Goal: Transaction & Acquisition: Purchase product/service

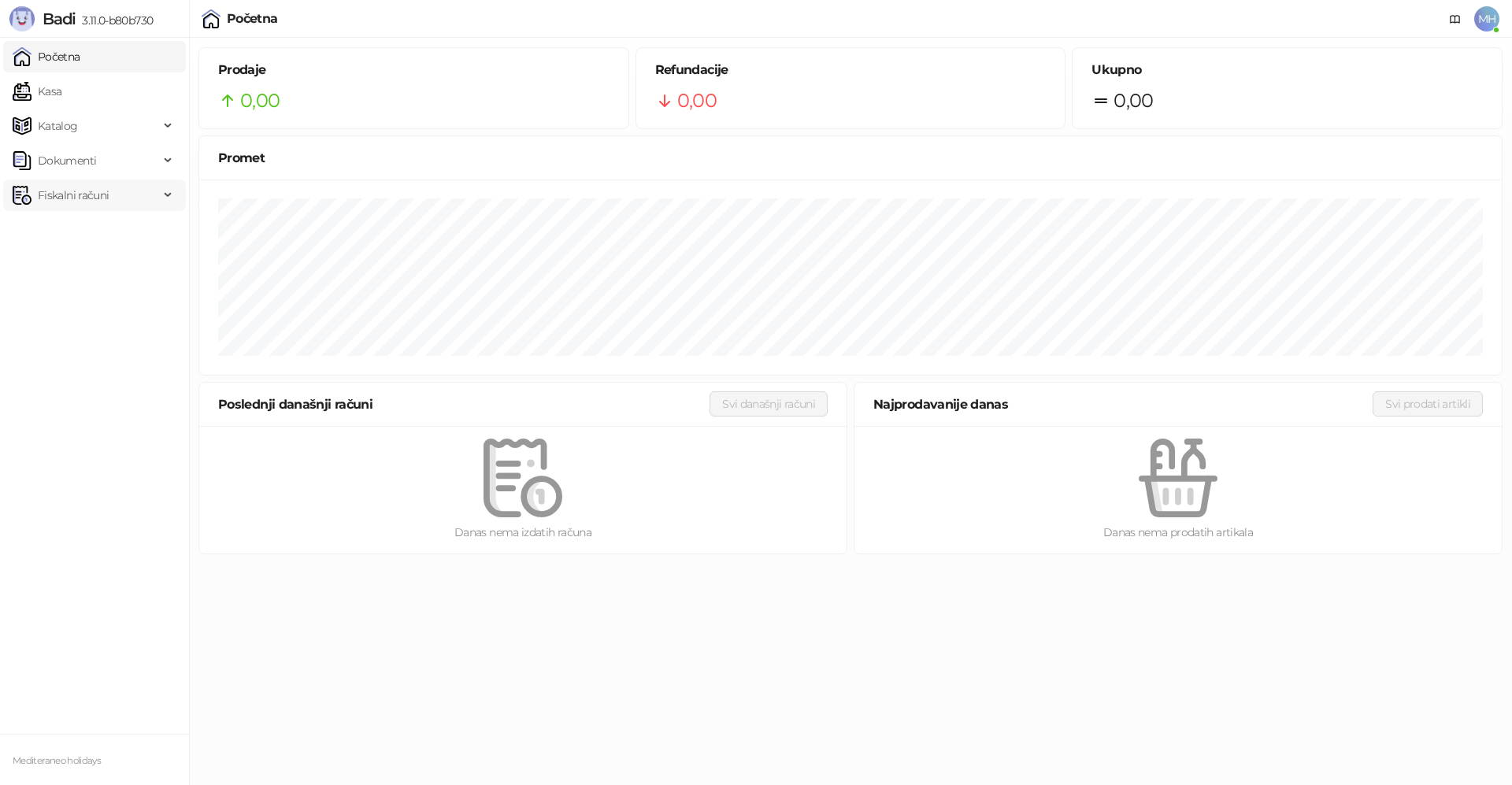
click at [50, 191] on span "Fiskalni računi" at bounding box center [73, 195] width 71 height 32
click at [57, 87] on link "Kasa" at bounding box center [37, 91] width 49 height 32
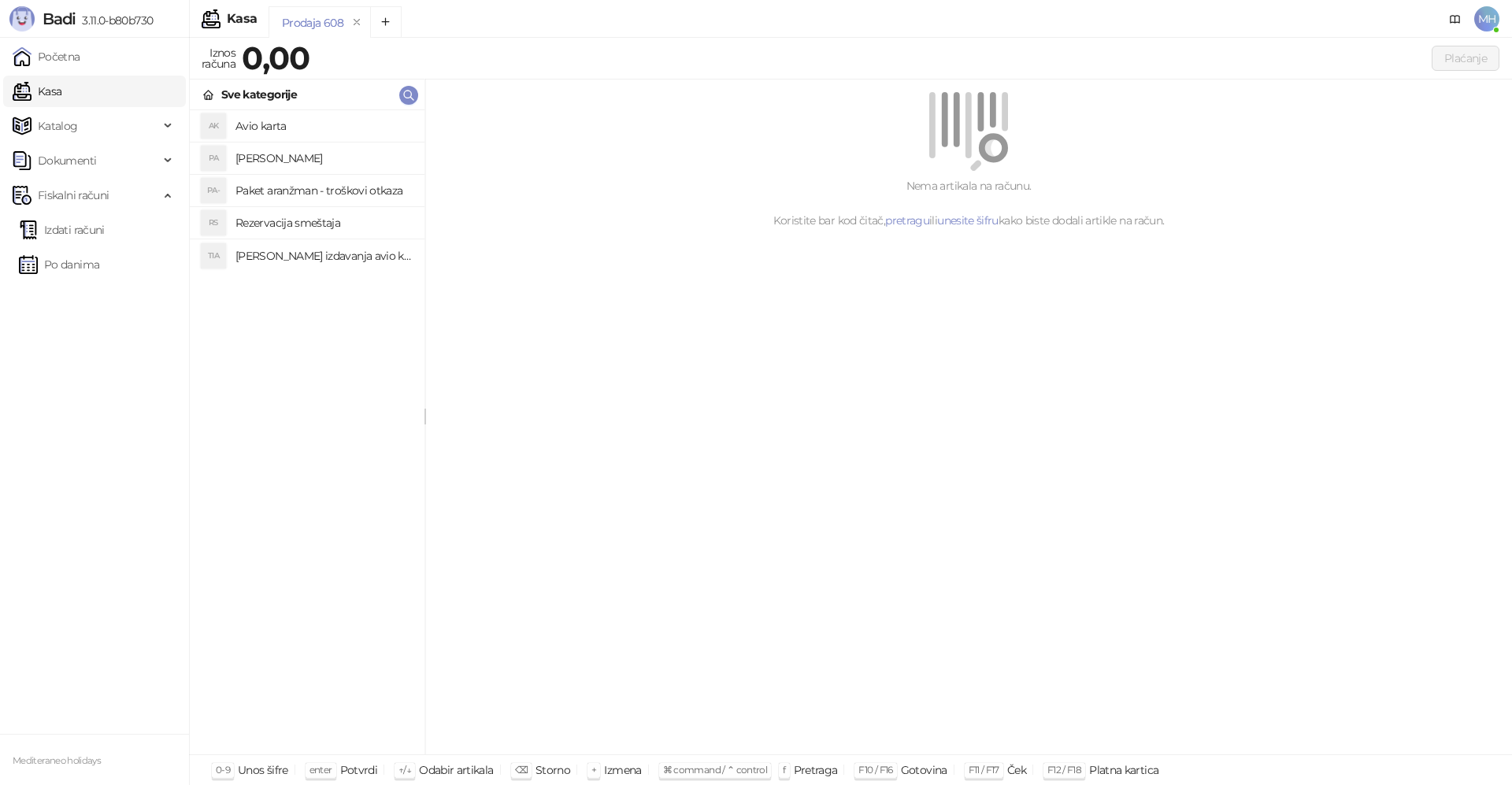
click at [271, 152] on h4 "[PERSON_NAME]" at bounding box center [323, 159] width 176 height 26
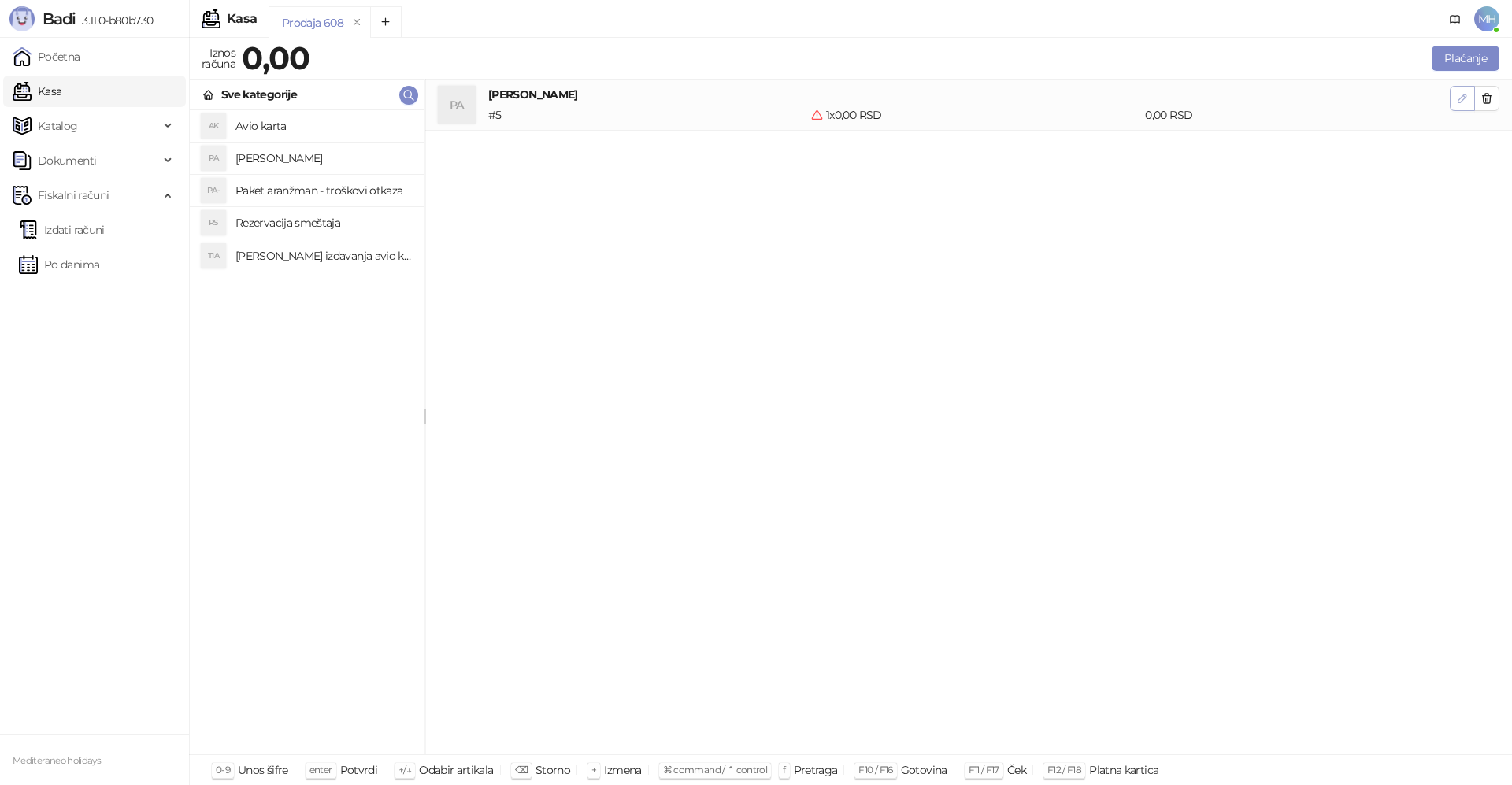
click at [1470, 95] on button "button" at bounding box center [1463, 98] width 26 height 26
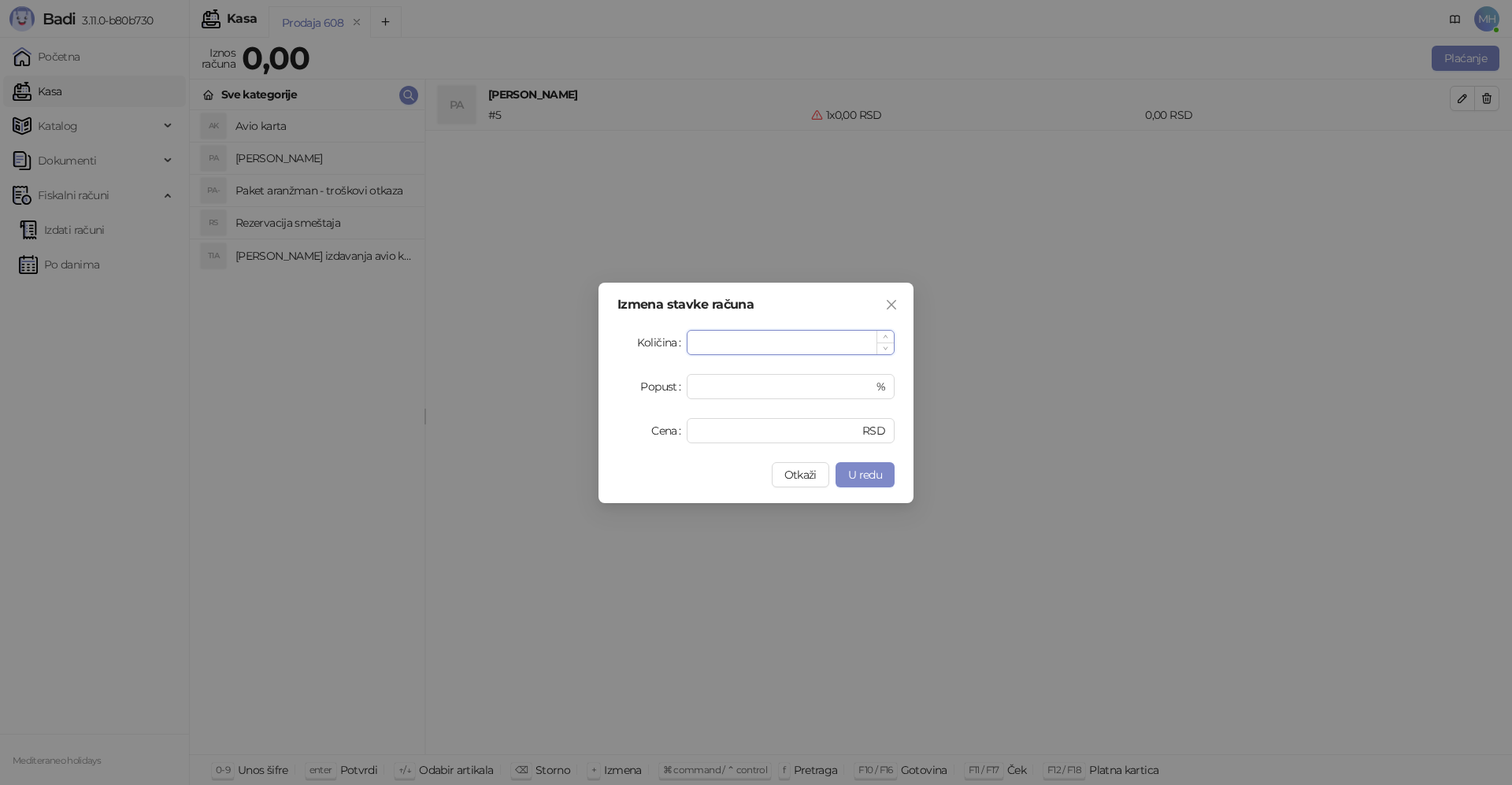
type input "*"
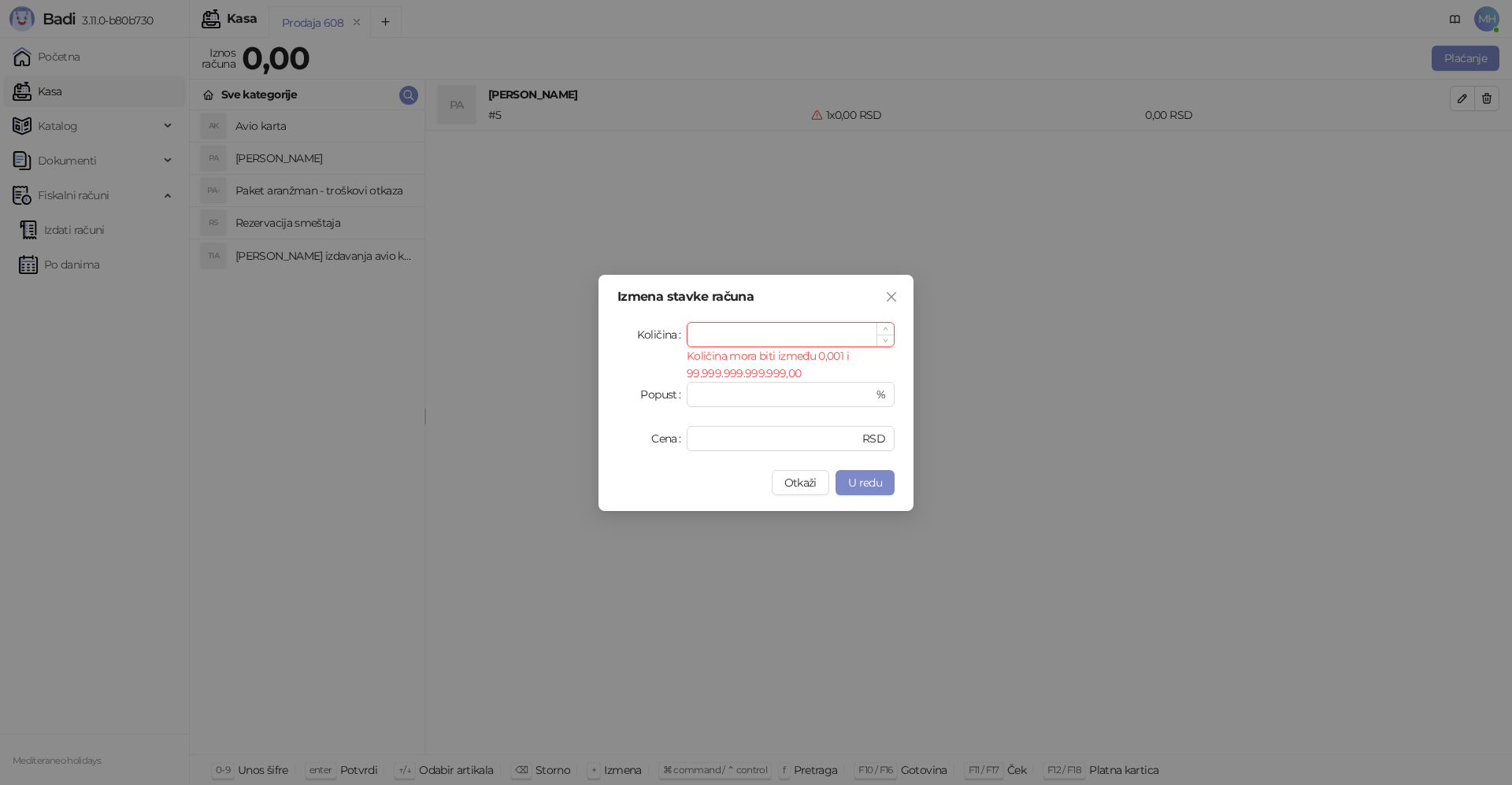
type input "*"
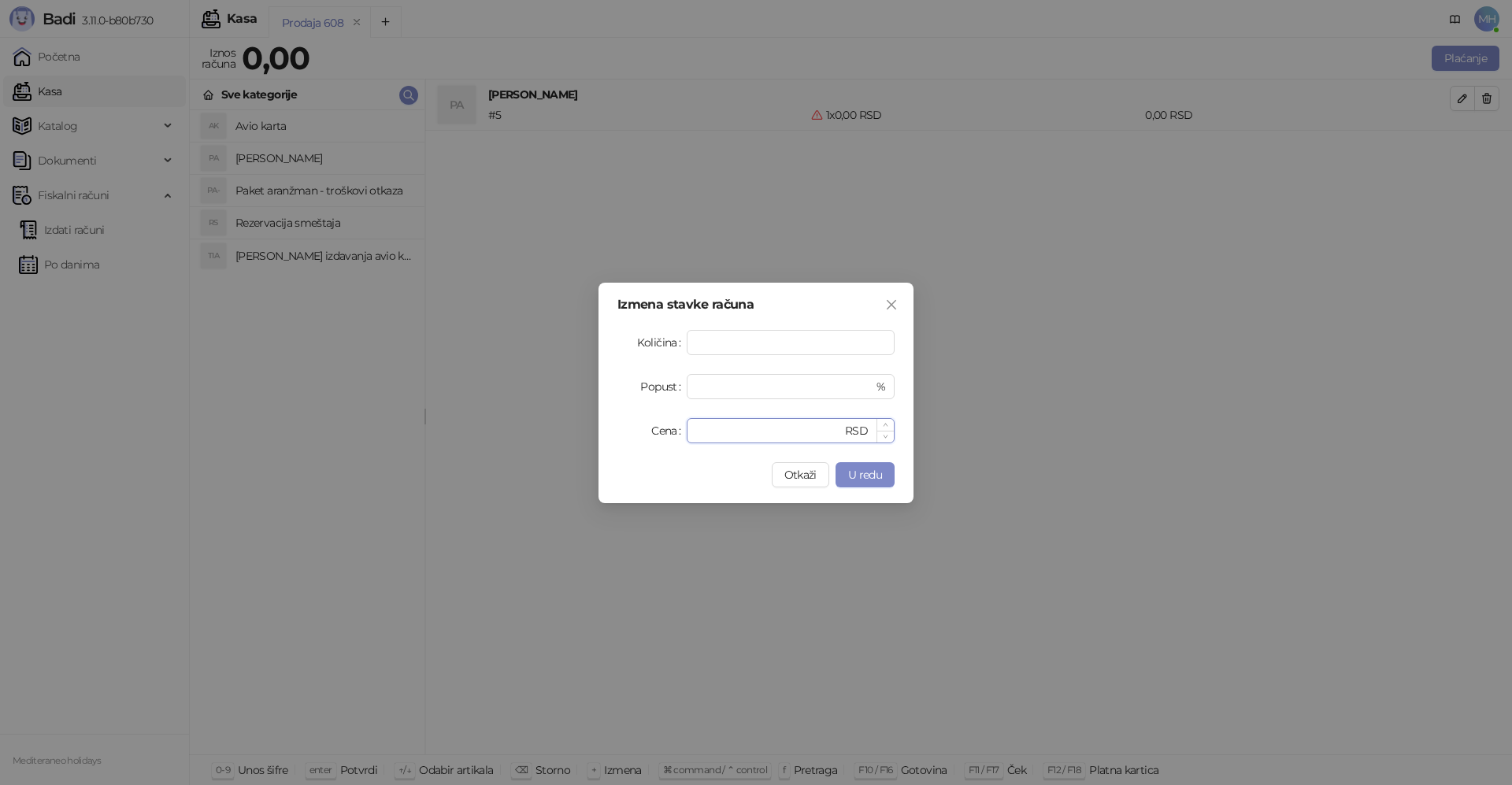
drag, startPoint x: 734, startPoint y: 435, endPoint x: 688, endPoint y: 435, distance: 46.0
click at [688, 435] on div "* RSD" at bounding box center [791, 430] width 208 height 26
type input "******"
click at [867, 475] on span "U redu" at bounding box center [865, 475] width 34 height 15
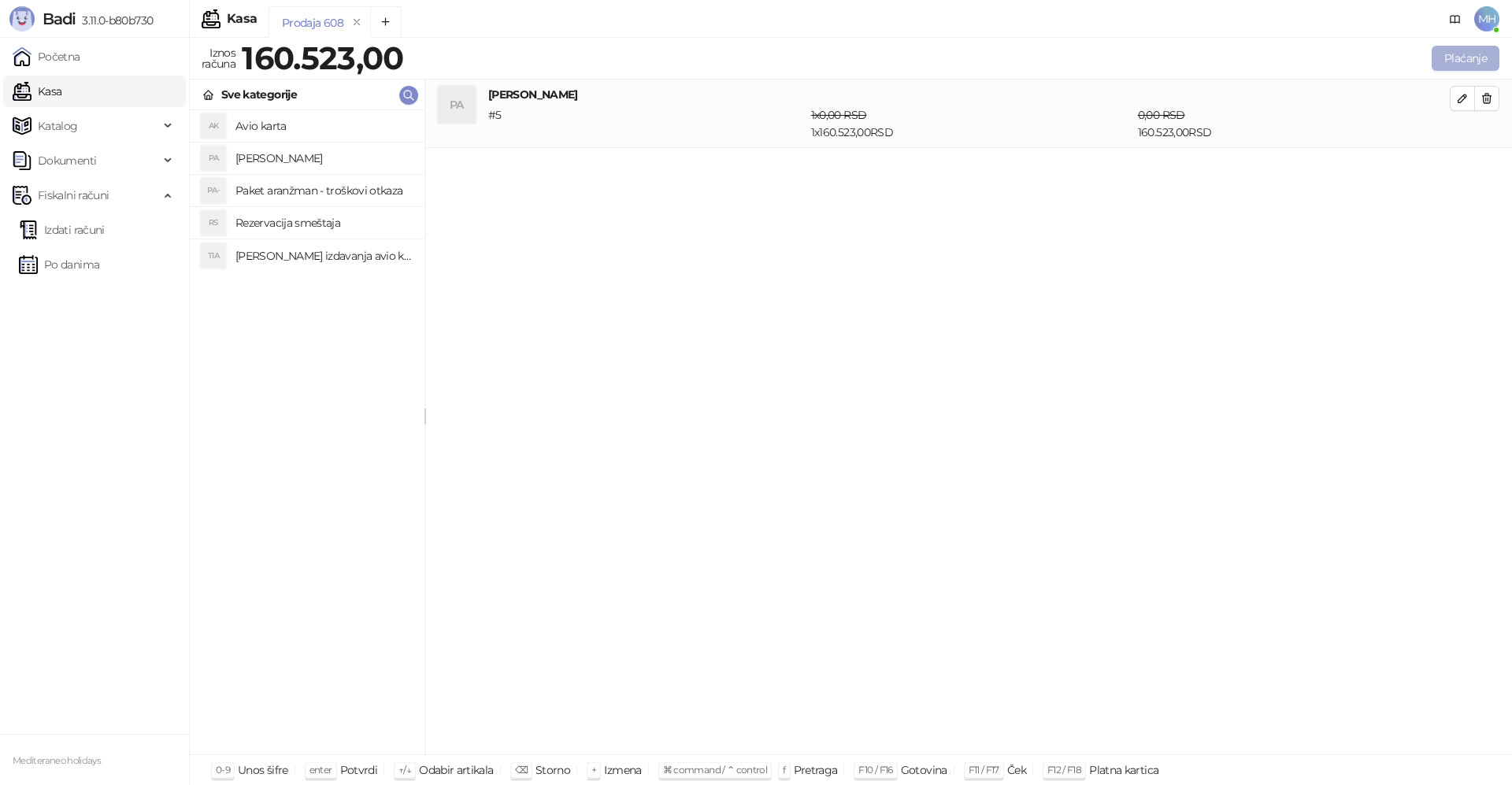
click at [1458, 56] on button "Plaćanje" at bounding box center [1465, 58] width 67 height 26
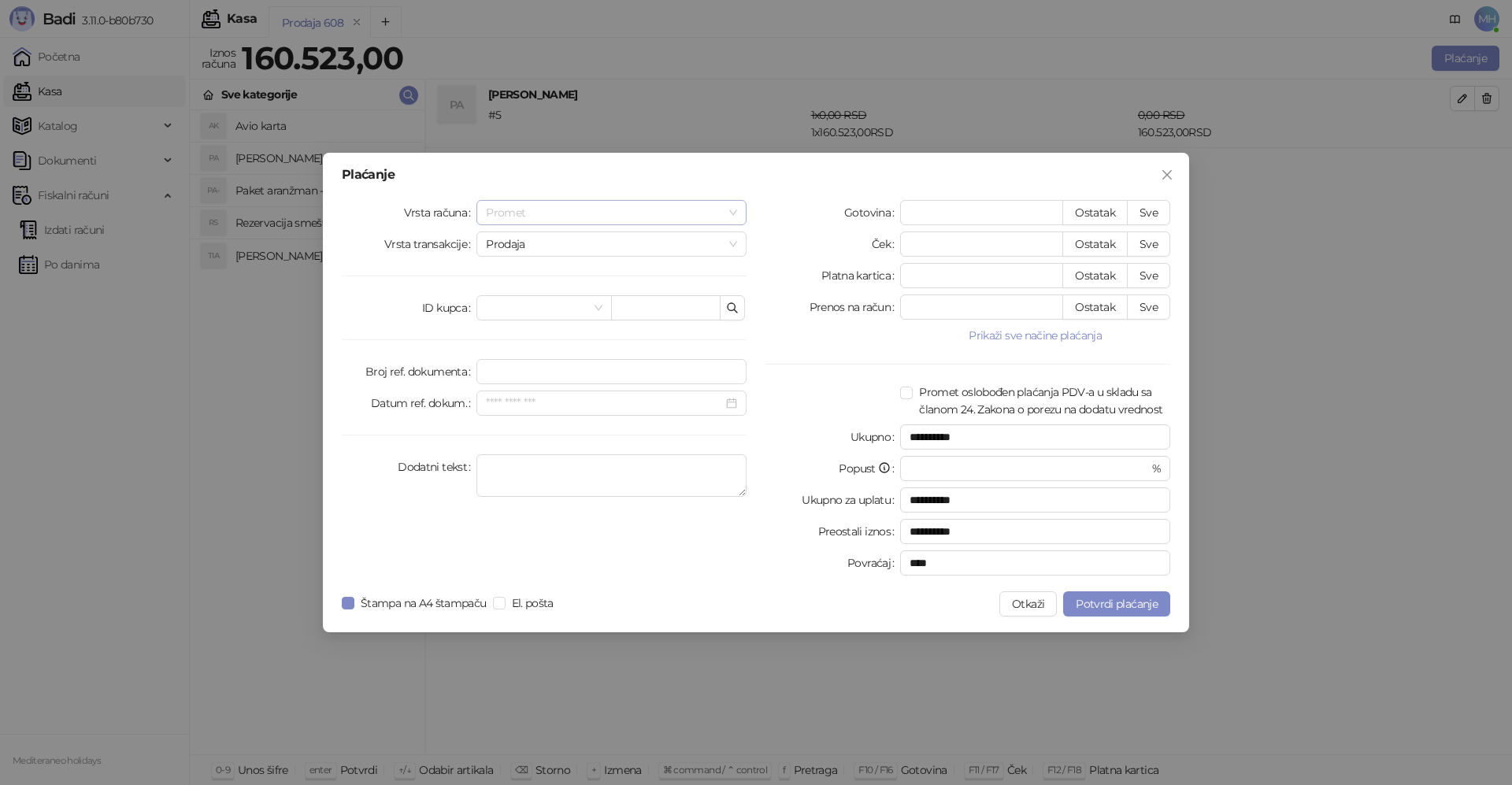
click at [507, 216] on span "Promet" at bounding box center [611, 212] width 251 height 24
click at [513, 326] on div "Avans" at bounding box center [611, 319] width 245 height 17
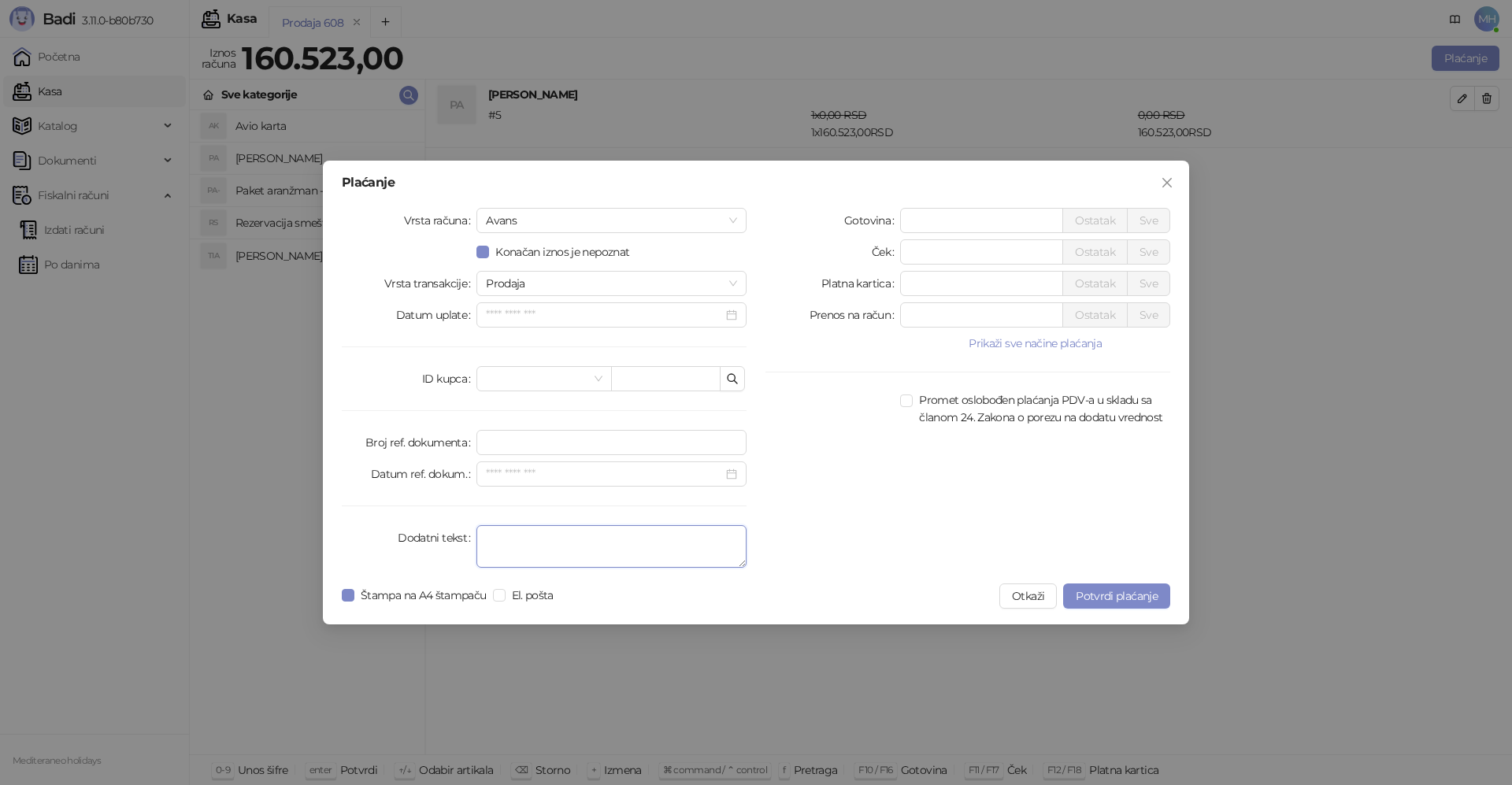
click at [501, 544] on textarea "Dodatni tekst" at bounding box center [611, 546] width 270 height 43
drag, startPoint x: 927, startPoint y: 284, endPoint x: 866, endPoint y: 281, distance: 61.1
click at [865, 284] on div "Platna kartica * Ostatak Sve" at bounding box center [968, 284] width 405 height 26
type input "******"
click at [510, 565] on textarea "Dodatni tekst" at bounding box center [611, 546] width 270 height 43
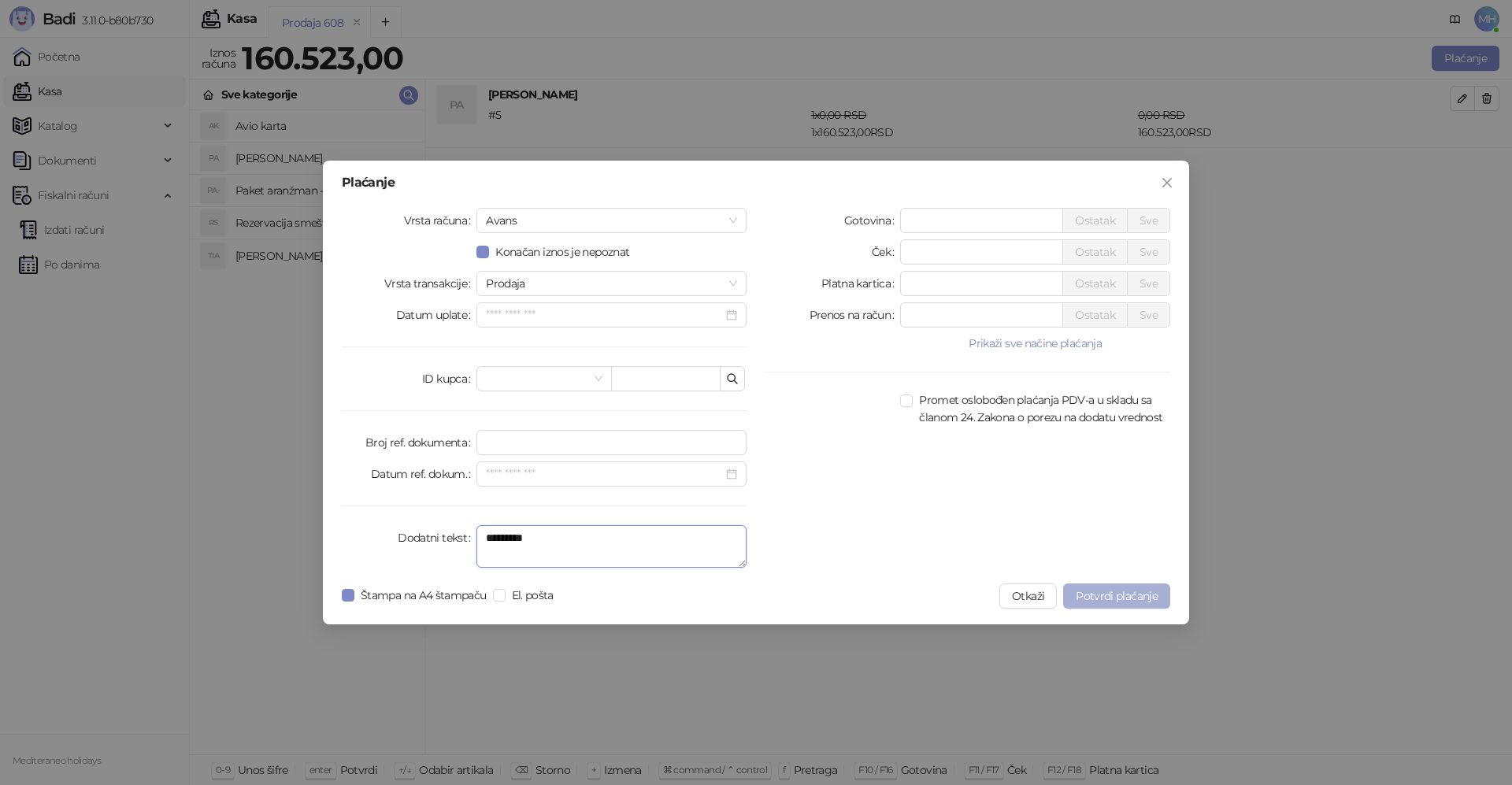
type textarea "*********"
click at [1098, 596] on span "Potvrdi plaćanje" at bounding box center [1116, 596] width 82 height 15
